Goal: Task Accomplishment & Management: Manage account settings

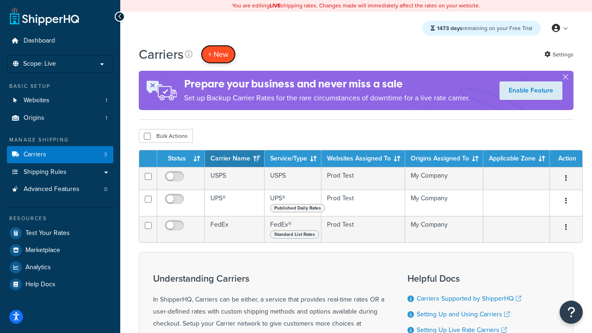
click at [218, 54] on button "+ New" at bounding box center [218, 54] width 35 height 19
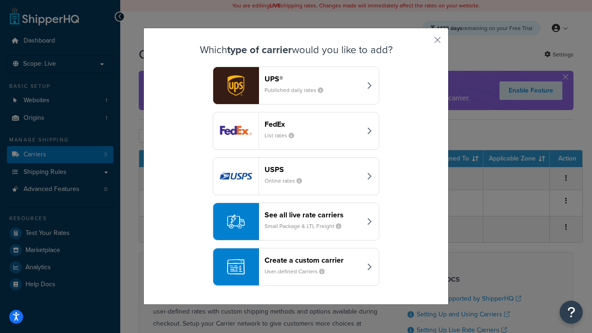
click at [296, 131] on div "FedEx List rates" at bounding box center [313, 131] width 97 height 22
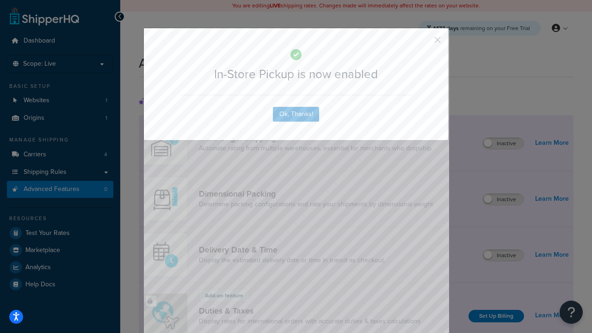
scroll to position [300, 0]
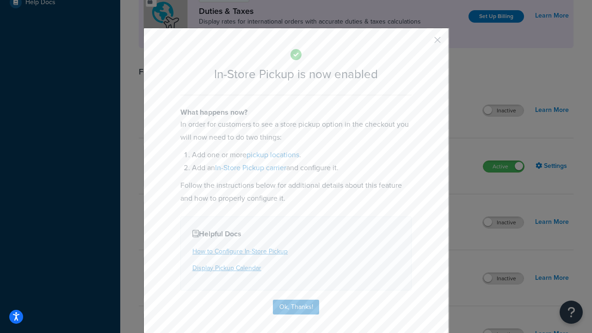
click at [424, 43] on button "button" at bounding box center [424, 43] width 2 height 2
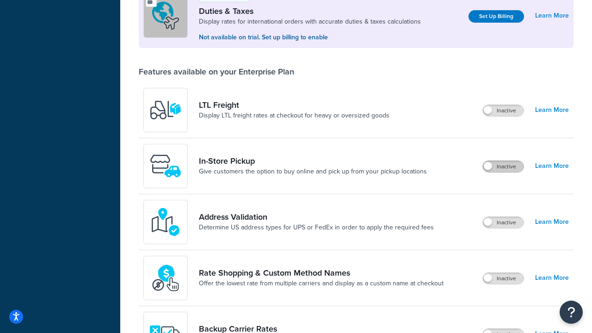
scroll to position [282, 0]
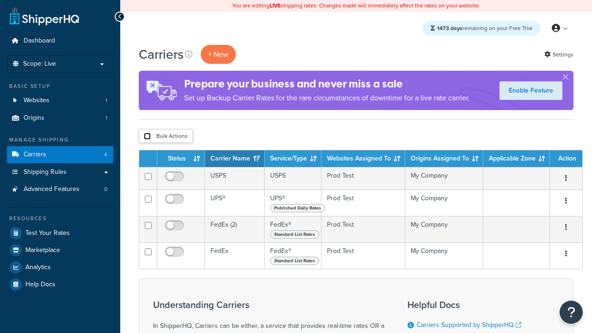
click at [147, 136] on input "checkbox" at bounding box center [147, 136] width 7 height 7
checkbox input "true"
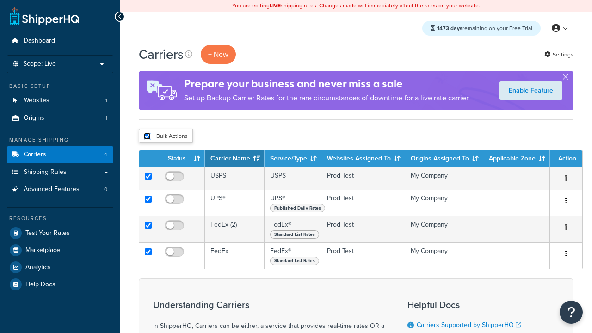
checkbox input "true"
click at [0, 0] on button "Delete" at bounding box center [0, 0] width 0 height 0
